Goal: Task Accomplishment & Management: Complete application form

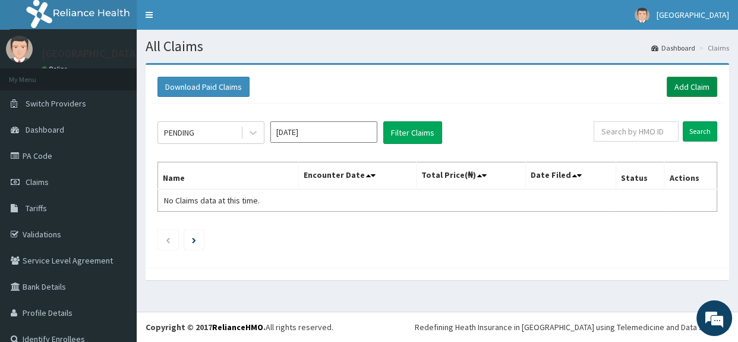
click at [672, 83] on link "Add Claim" at bounding box center [692, 87] width 51 height 20
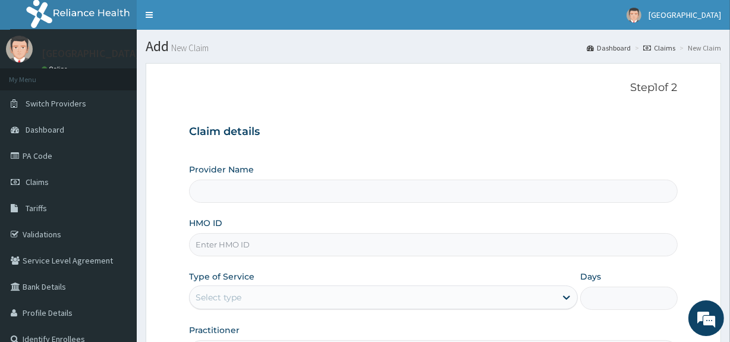
type input "[GEOGRAPHIC_DATA]"
click at [323, 220] on div "HMO ID" at bounding box center [433, 236] width 488 height 39
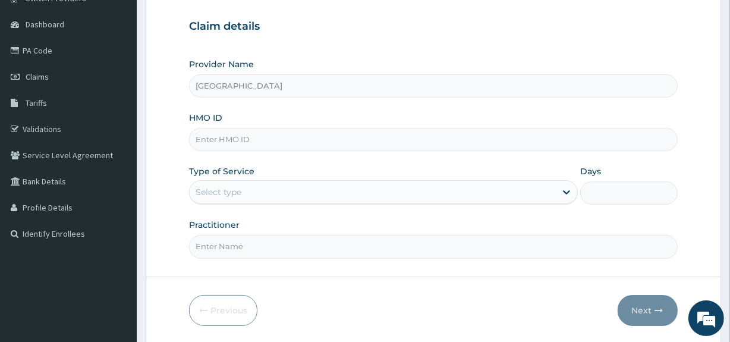
scroll to position [108, 0]
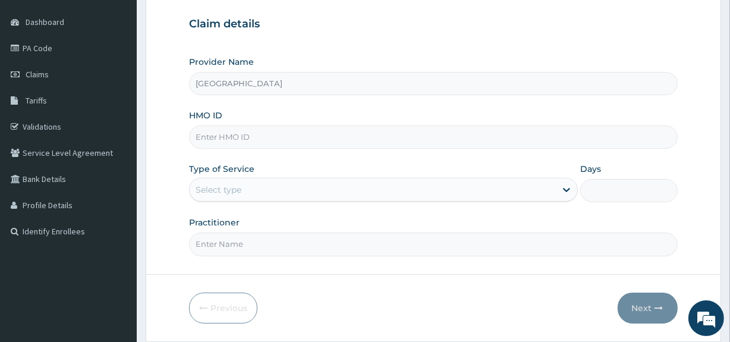
click at [289, 141] on input "HMO ID" at bounding box center [433, 136] width 488 height 23
paste input "HFC/10006/A"
type input "HFC/10006/A"
click at [258, 186] on div "Select type" at bounding box center [373, 189] width 366 height 19
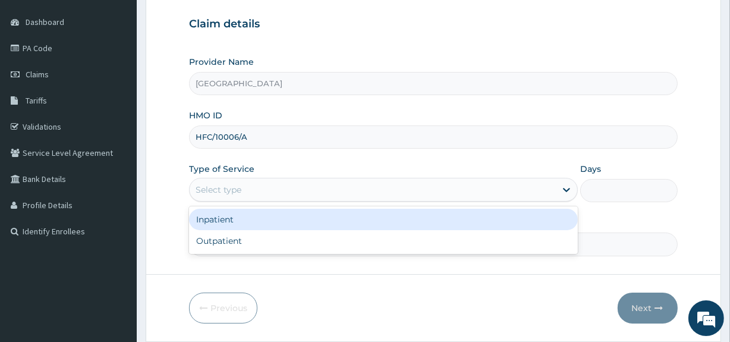
click at [248, 218] on div "Inpatient" at bounding box center [383, 219] width 389 height 21
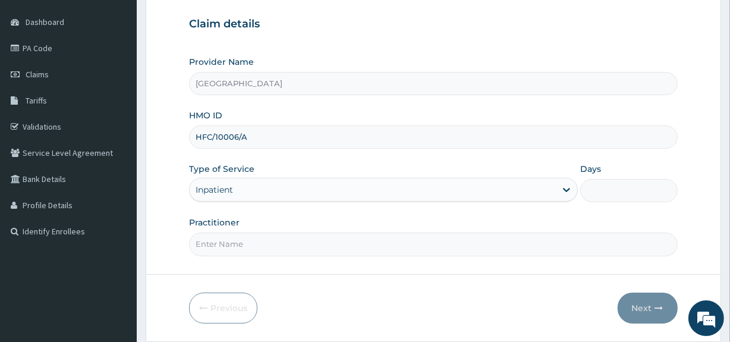
click at [615, 181] on input "Days" at bounding box center [628, 190] width 97 height 23
type input "2"
click at [402, 250] on input "Practitioner" at bounding box center [433, 243] width 488 height 23
click at [226, 242] on input "DR.KOLWAOLE" at bounding box center [433, 243] width 488 height 23
click at [244, 242] on input "DR.KOLAWAOLE" at bounding box center [433, 243] width 488 height 23
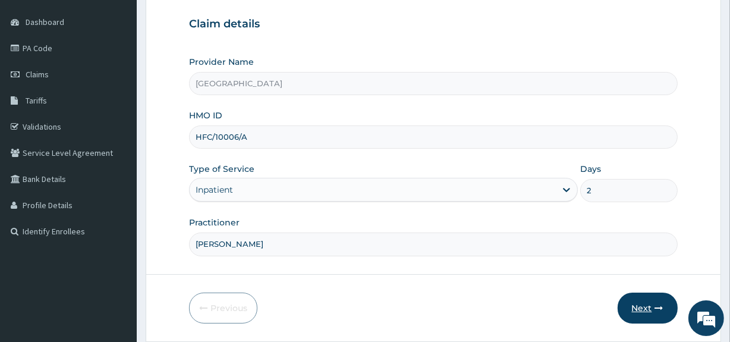
type input "DR.KOLAWOLE"
click at [651, 298] on button "Next" at bounding box center [648, 308] width 60 height 31
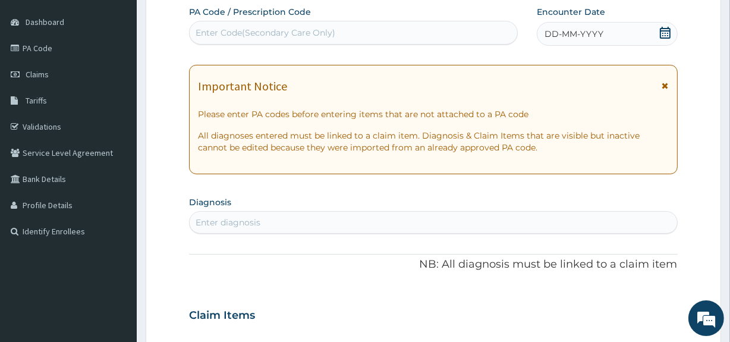
click at [310, 36] on div "Enter Code(Secondary Care Only)" at bounding box center [266, 33] width 140 height 12
paste input "PA/8A66CF"
type input "PA/8A66CF"
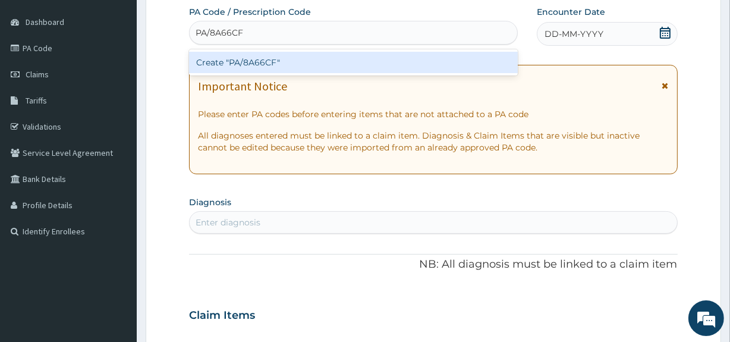
click at [263, 65] on div "Create "PA/8A66CF"" at bounding box center [353, 62] width 328 height 21
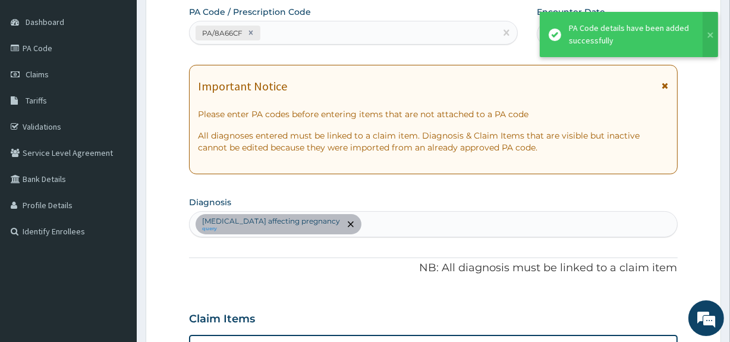
scroll to position [364, 0]
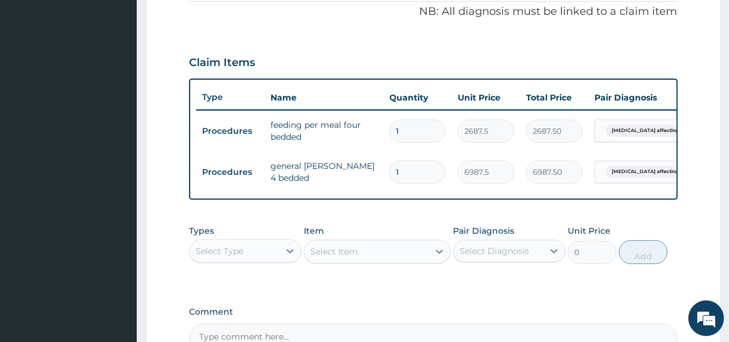
click at [703, 81] on form "Step 2 of 2 PA Code / Prescription Code PA/8A66CF Encounter Date 12-09-2025 Imp…" at bounding box center [434, 68] width 576 height 739
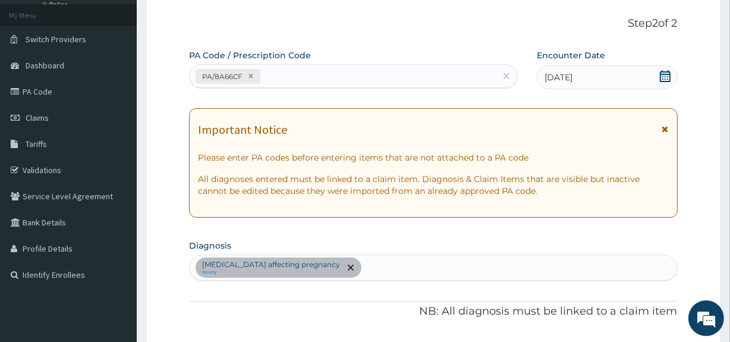
scroll to position [61, 0]
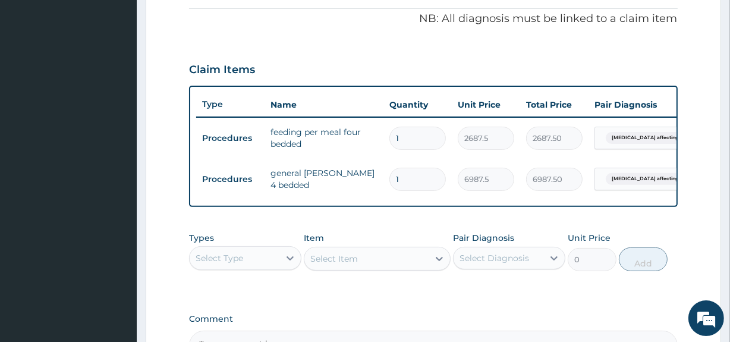
scroll to position [429, 0]
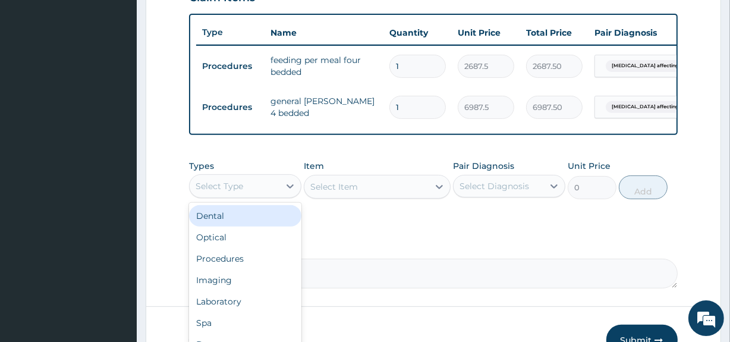
click at [277, 196] on div "Select Type" at bounding box center [235, 186] width 90 height 19
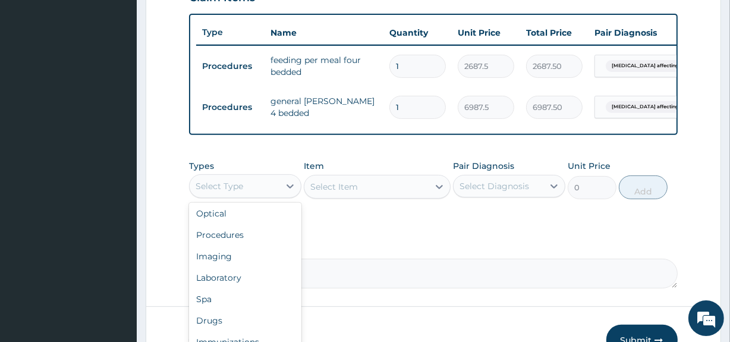
scroll to position [40, 0]
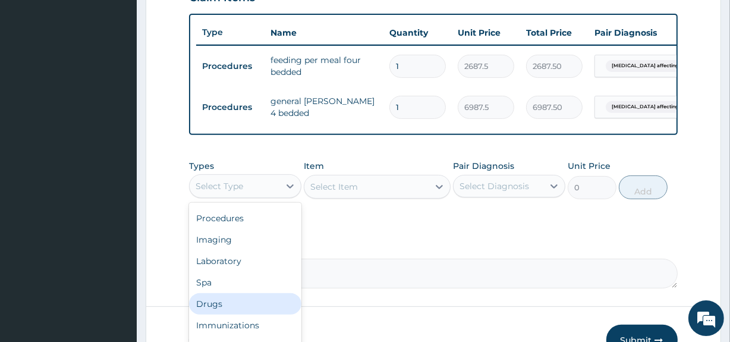
click at [259, 315] on div "Drugs" at bounding box center [245, 303] width 112 height 21
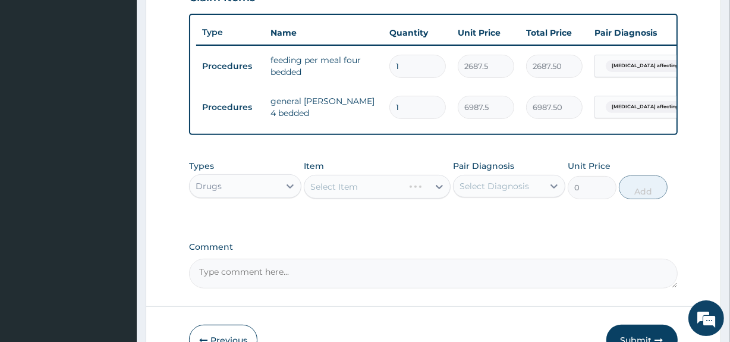
click at [340, 191] on div "Select Item" at bounding box center [377, 187] width 146 height 24
click at [340, 192] on div "Select Item" at bounding box center [377, 187] width 146 height 24
click at [370, 196] on div "Select Item" at bounding box center [377, 187] width 146 height 24
click at [370, 196] on div "Select Item" at bounding box center [366, 186] width 124 height 19
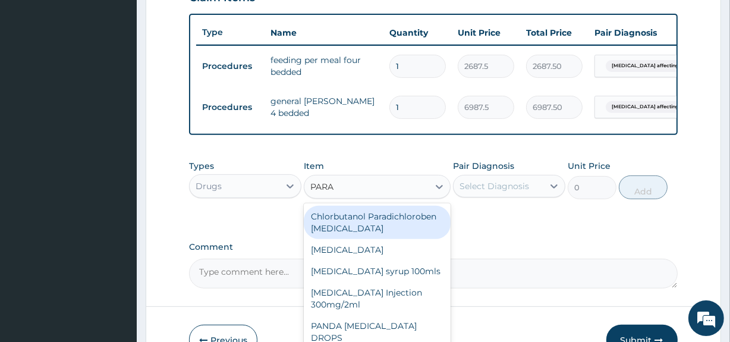
type input "PARAC"
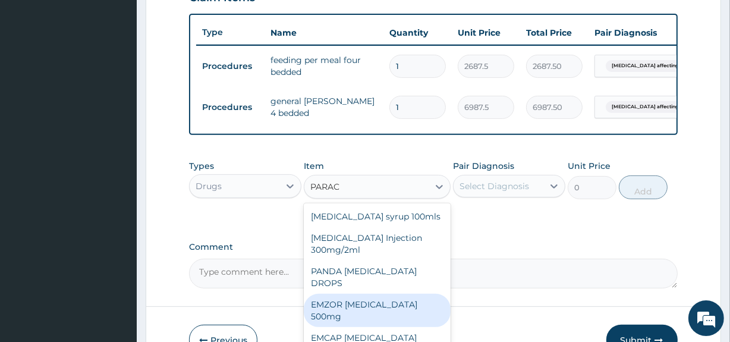
click at [400, 306] on div "EMZOR PARACETAMOL 500mg" at bounding box center [377, 310] width 146 height 33
type input "23.65"
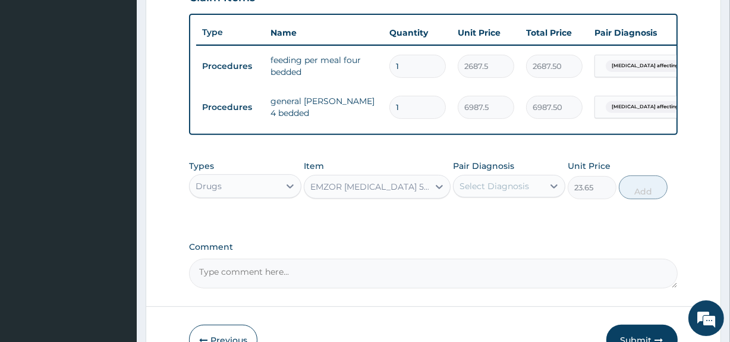
click at [505, 191] on div "Select Diagnosis" at bounding box center [495, 186] width 70 height 12
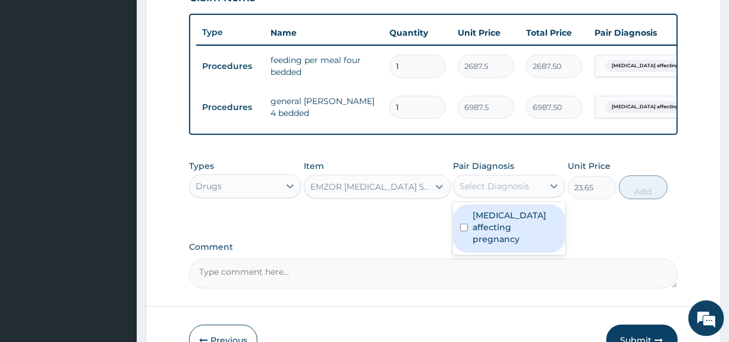
click at [503, 225] on label "Uterine fibroids affecting pregnancy" at bounding box center [516, 227] width 86 height 36
checkbox input "true"
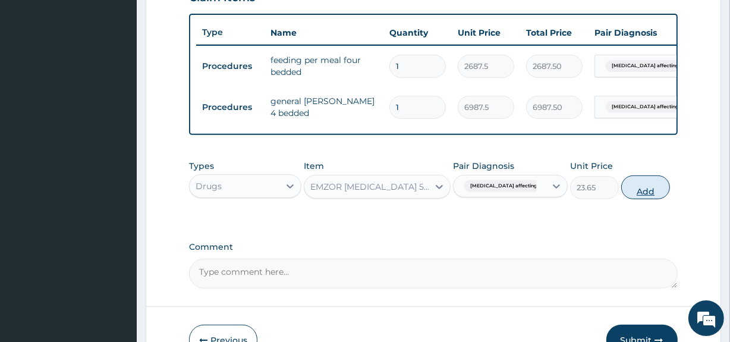
click at [633, 199] on button "Add" at bounding box center [645, 187] width 49 height 24
type input "0"
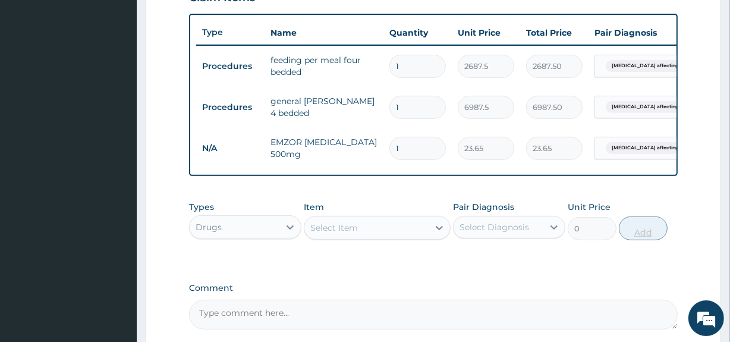
type input "18"
type input "425.70"
type input "18"
click at [530, 264] on div "Types Drugs Item Select Item Pair Diagnosis Select Diagnosis Unit Price 0 Add" at bounding box center [433, 229] width 488 height 69
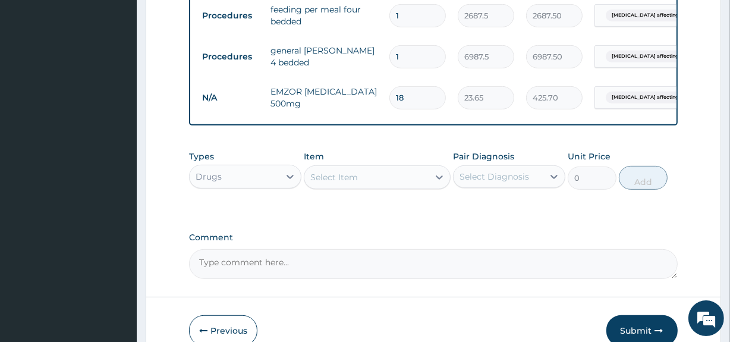
scroll to position [548, 0]
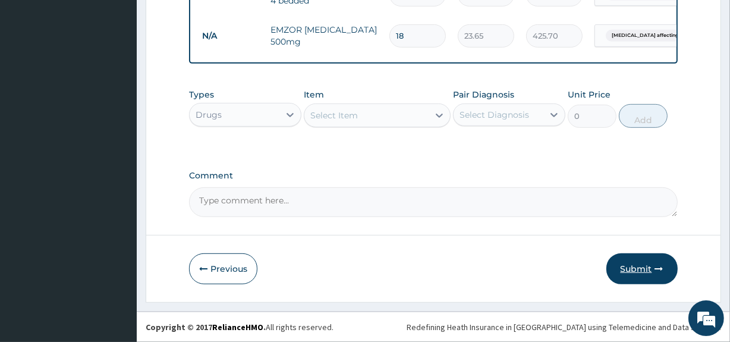
click at [648, 272] on button "Submit" at bounding box center [641, 268] width 71 height 31
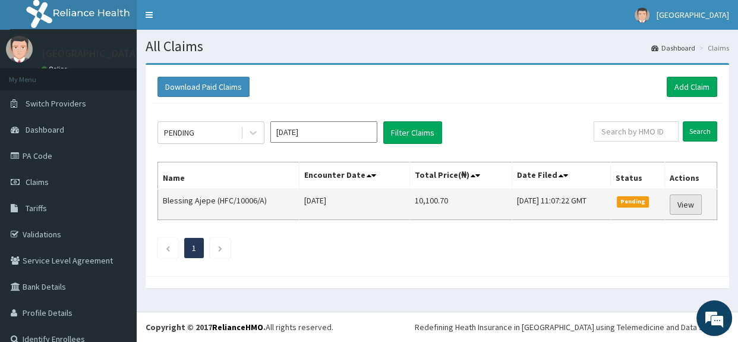
click at [672, 206] on link "View" at bounding box center [686, 204] width 32 height 20
